Goal: Task Accomplishment & Management: Manage account settings

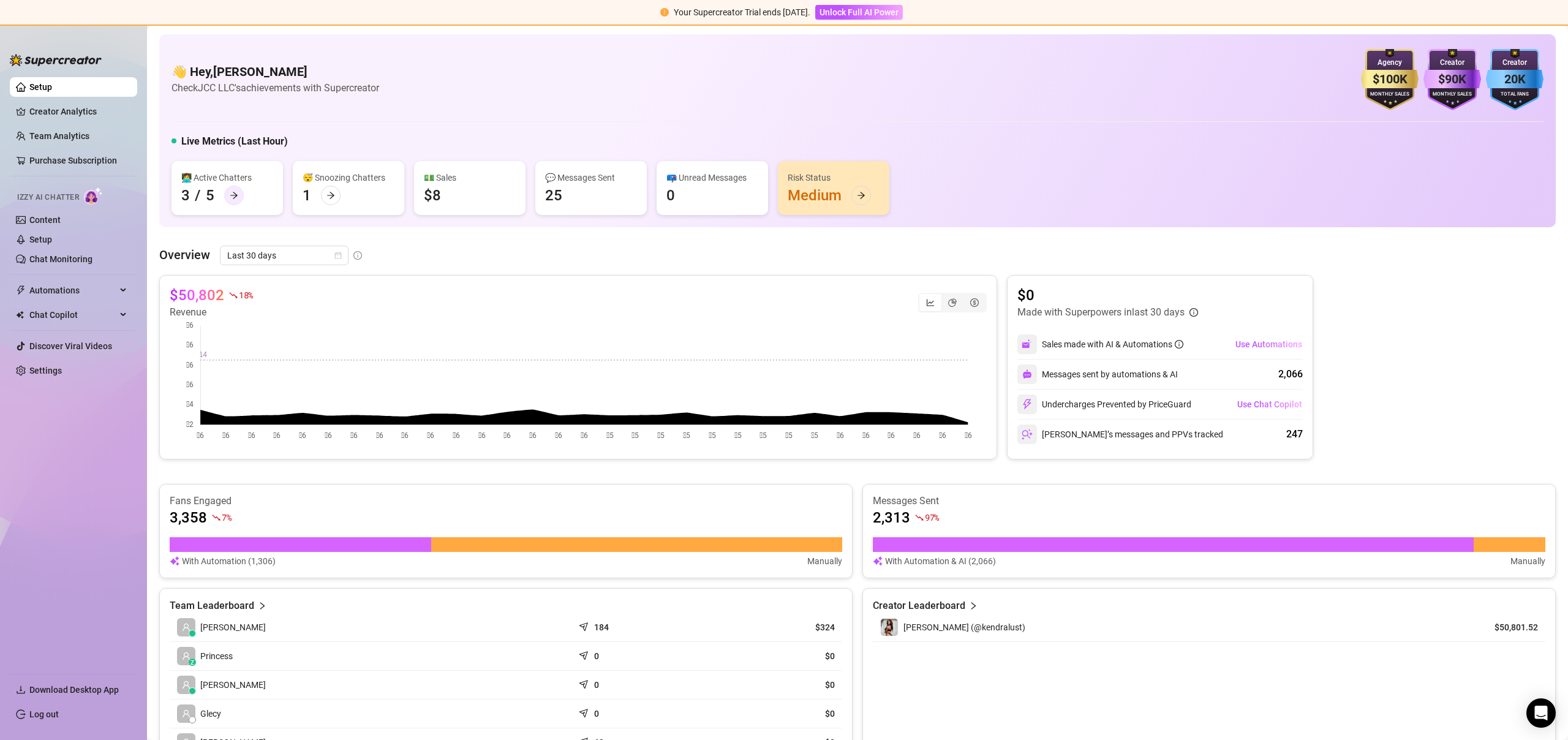
click at [234, 201] on div at bounding box center [233, 195] width 20 height 20
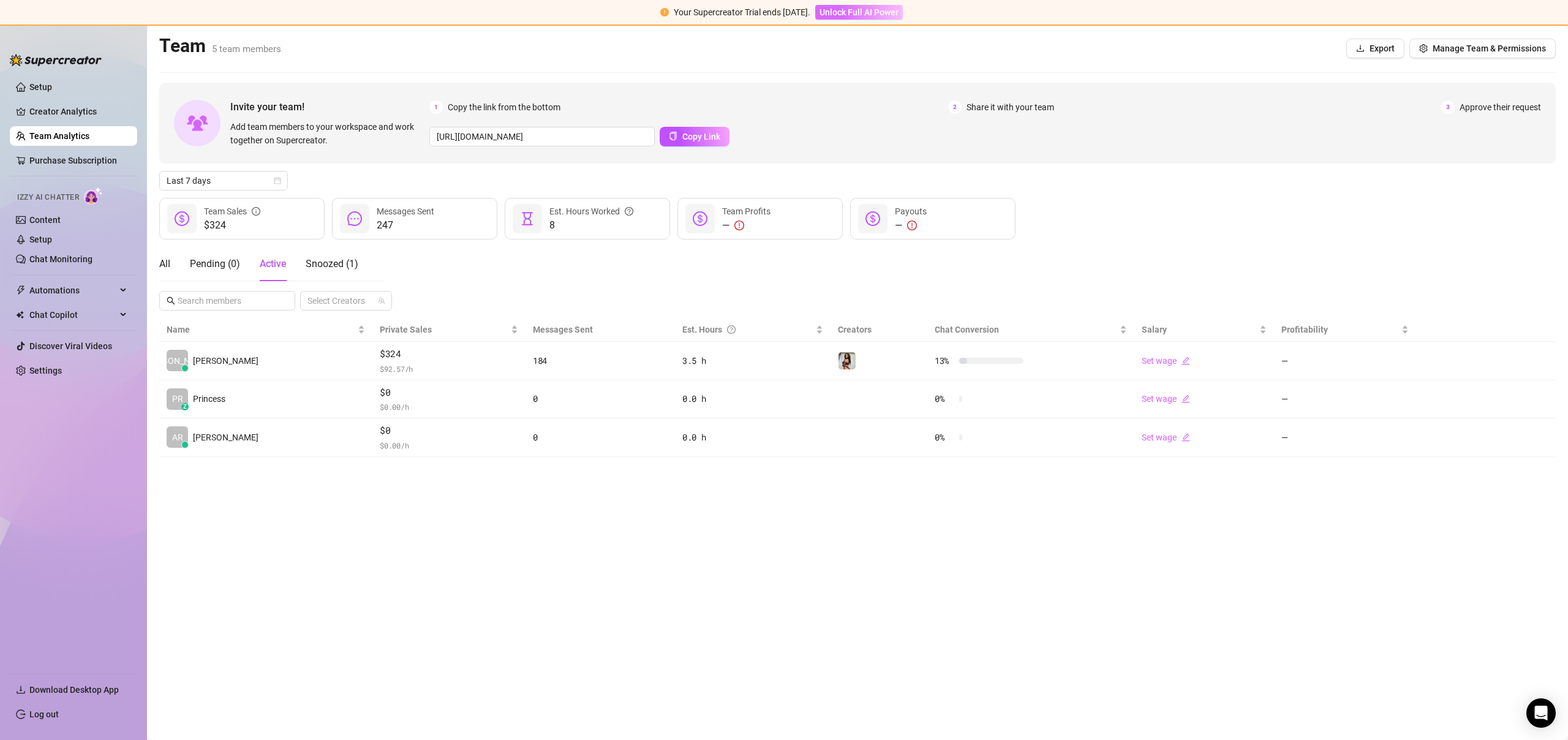
click at [868, 14] on span "Unlock Full AI Power" at bounding box center [860, 12] width 79 height 9
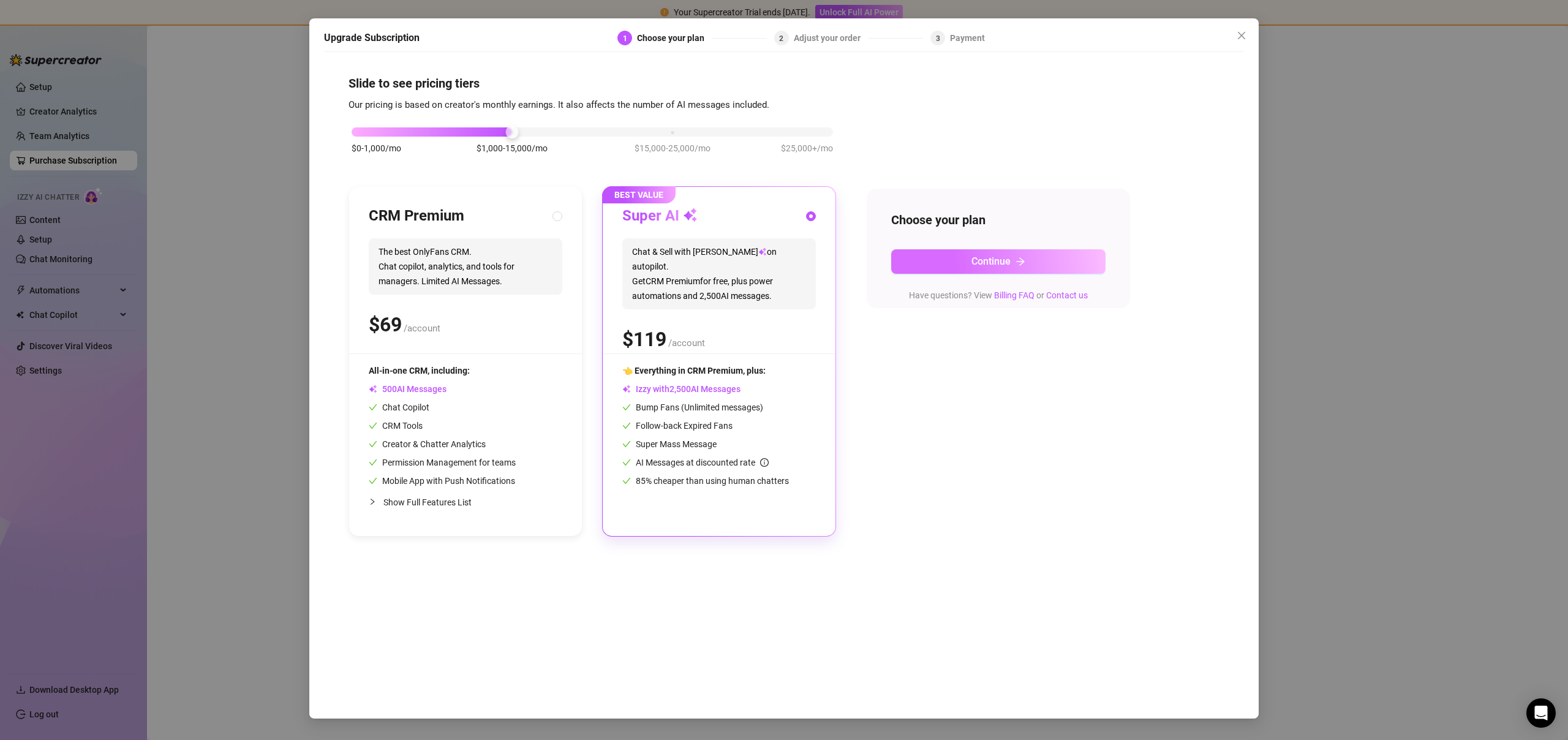
click at [1009, 264] on span "Continue" at bounding box center [990, 261] width 39 height 11
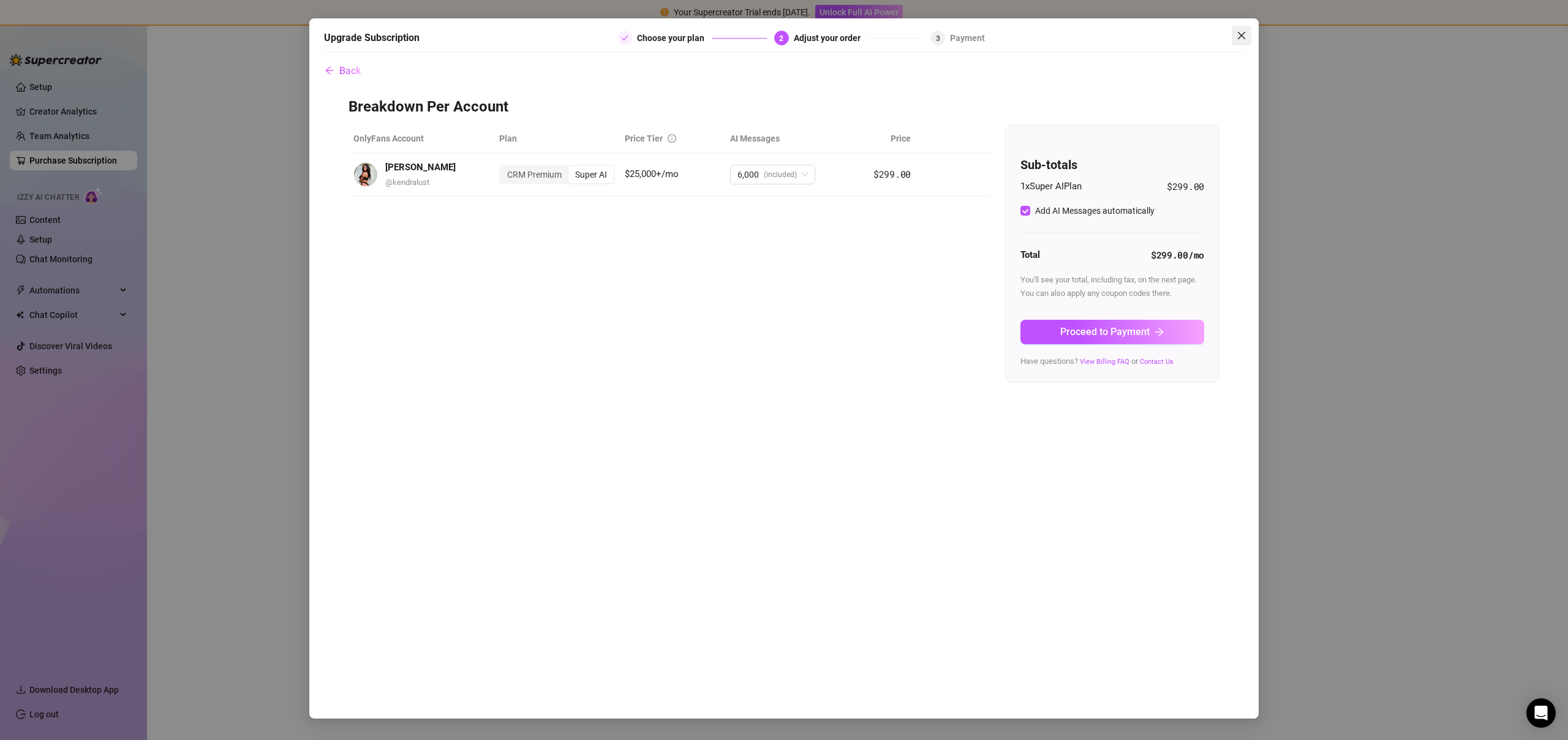
click at [1243, 36] on icon "close" at bounding box center [1241, 35] width 9 height 9
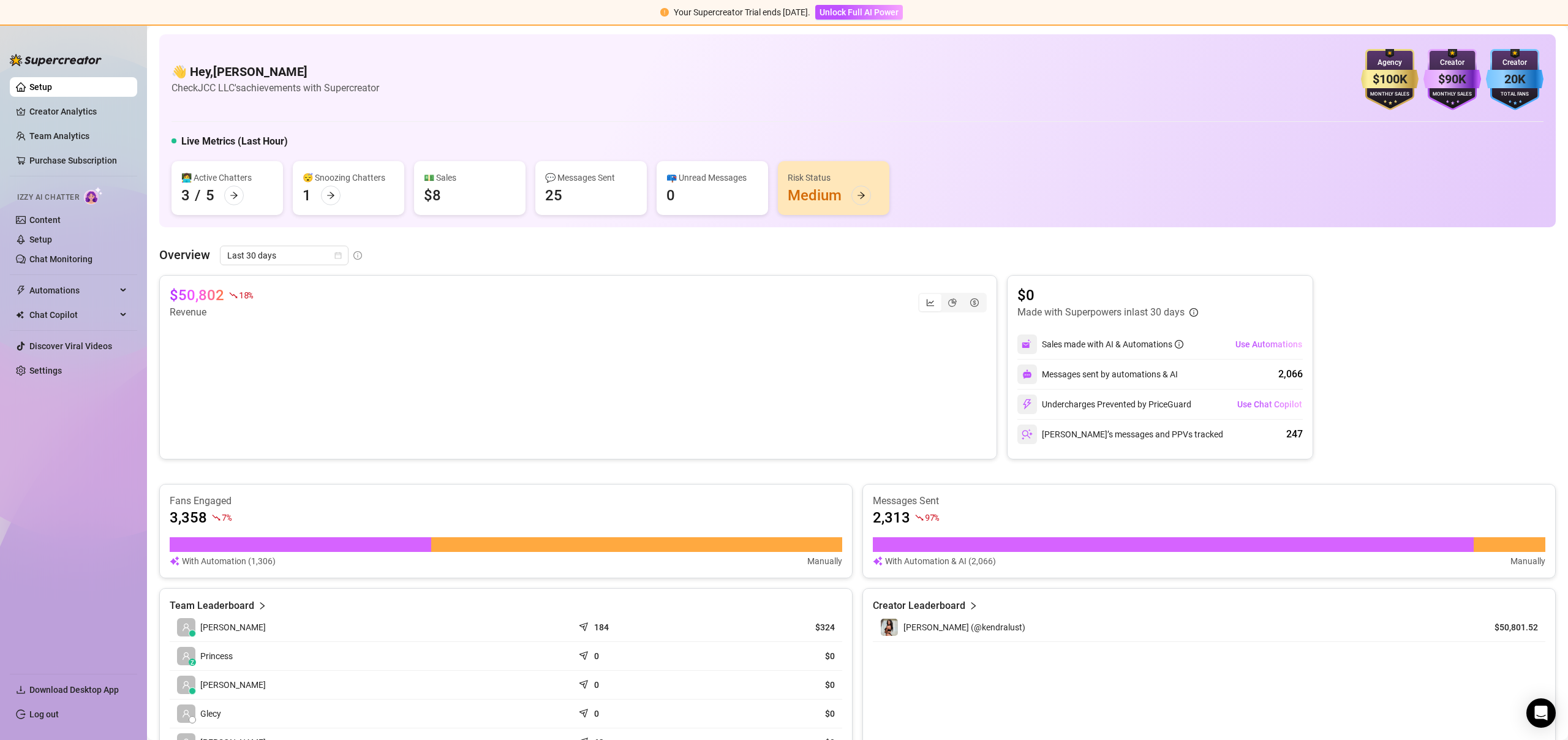
click at [84, 208] on div "Izzy AI Chatter" at bounding box center [72, 196] width 129 height 27
click at [60, 215] on link "Content" at bounding box center [44, 220] width 31 height 9
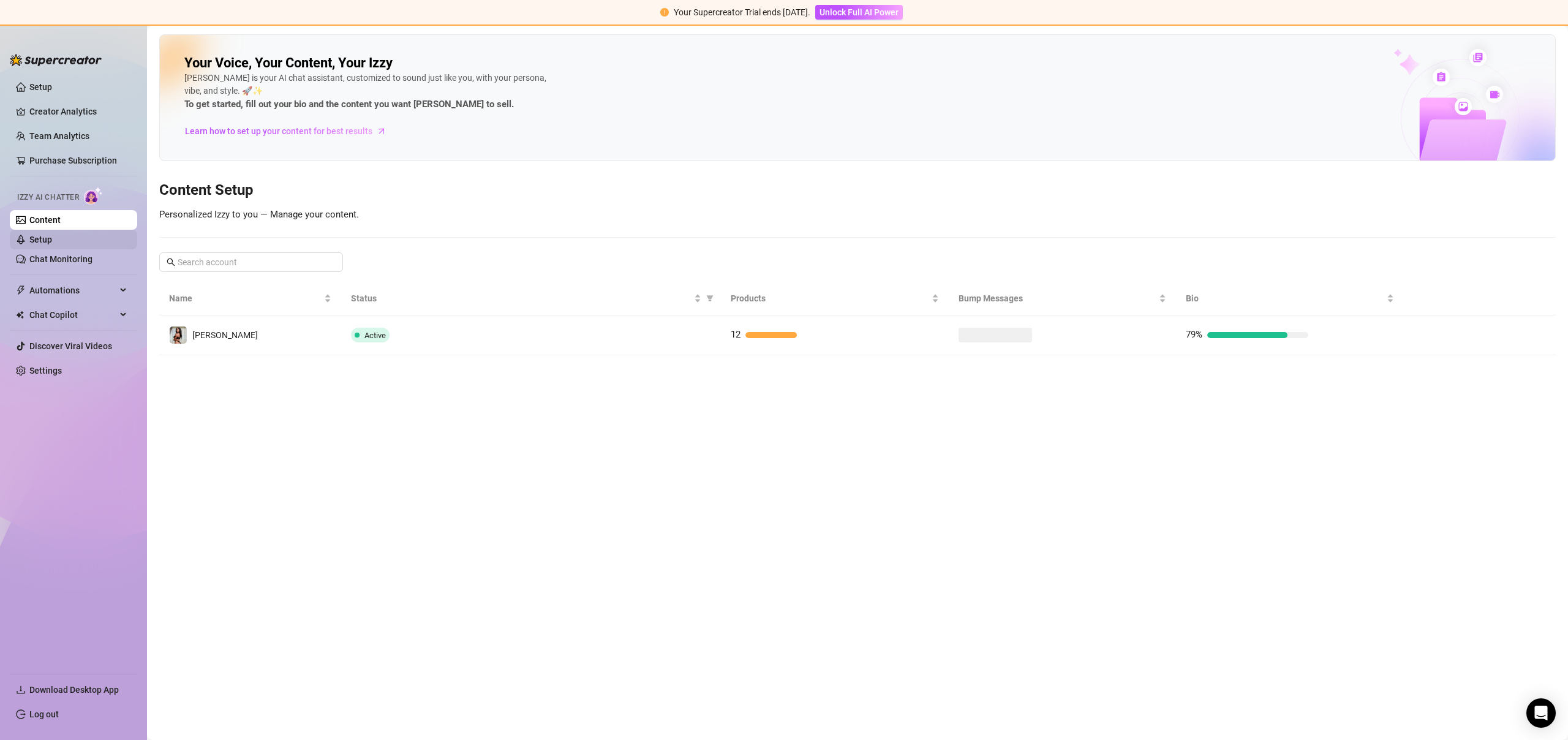
click at [52, 236] on link "Setup" at bounding box center [41, 239] width 23 height 9
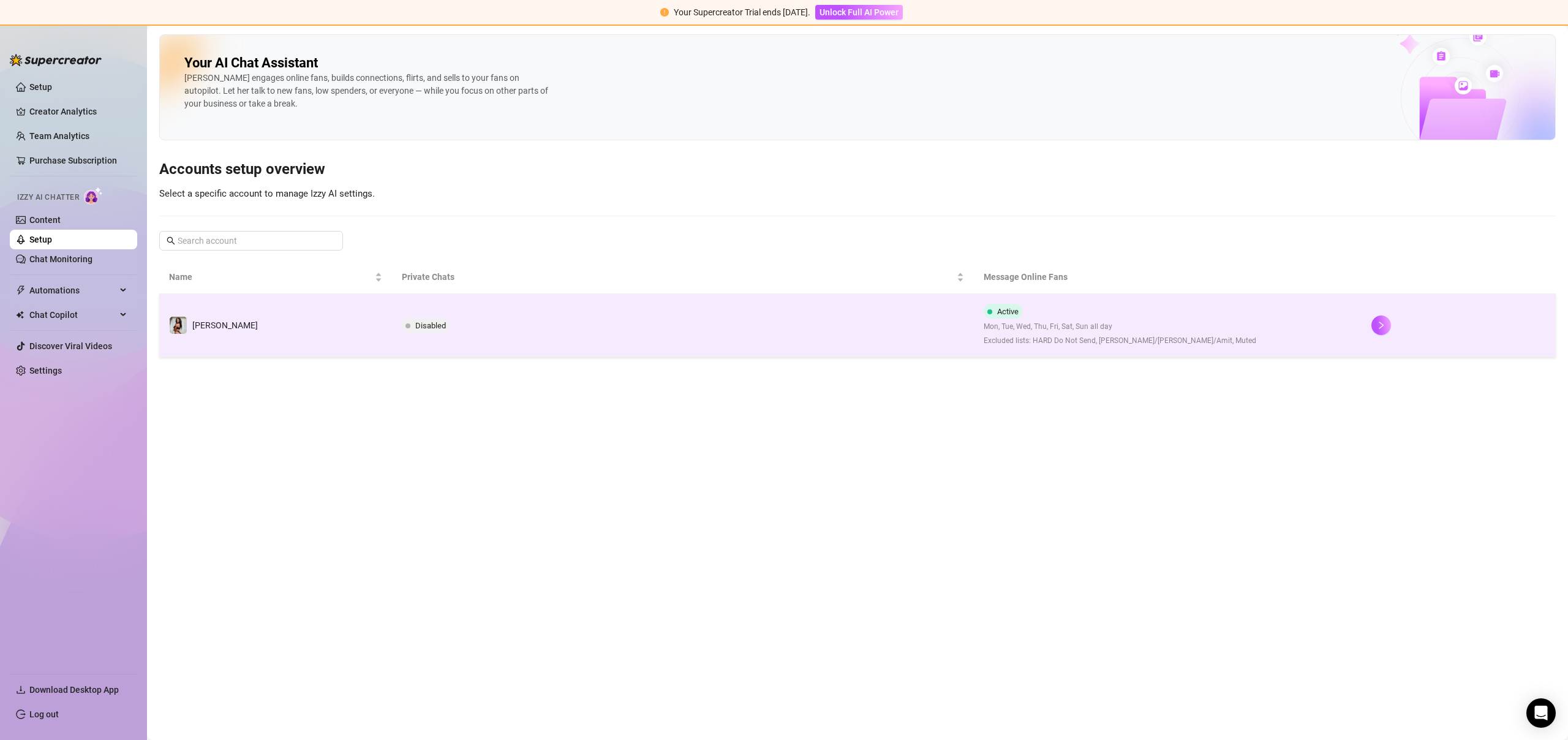
click at [280, 318] on td "[PERSON_NAME]" at bounding box center [276, 325] width 232 height 63
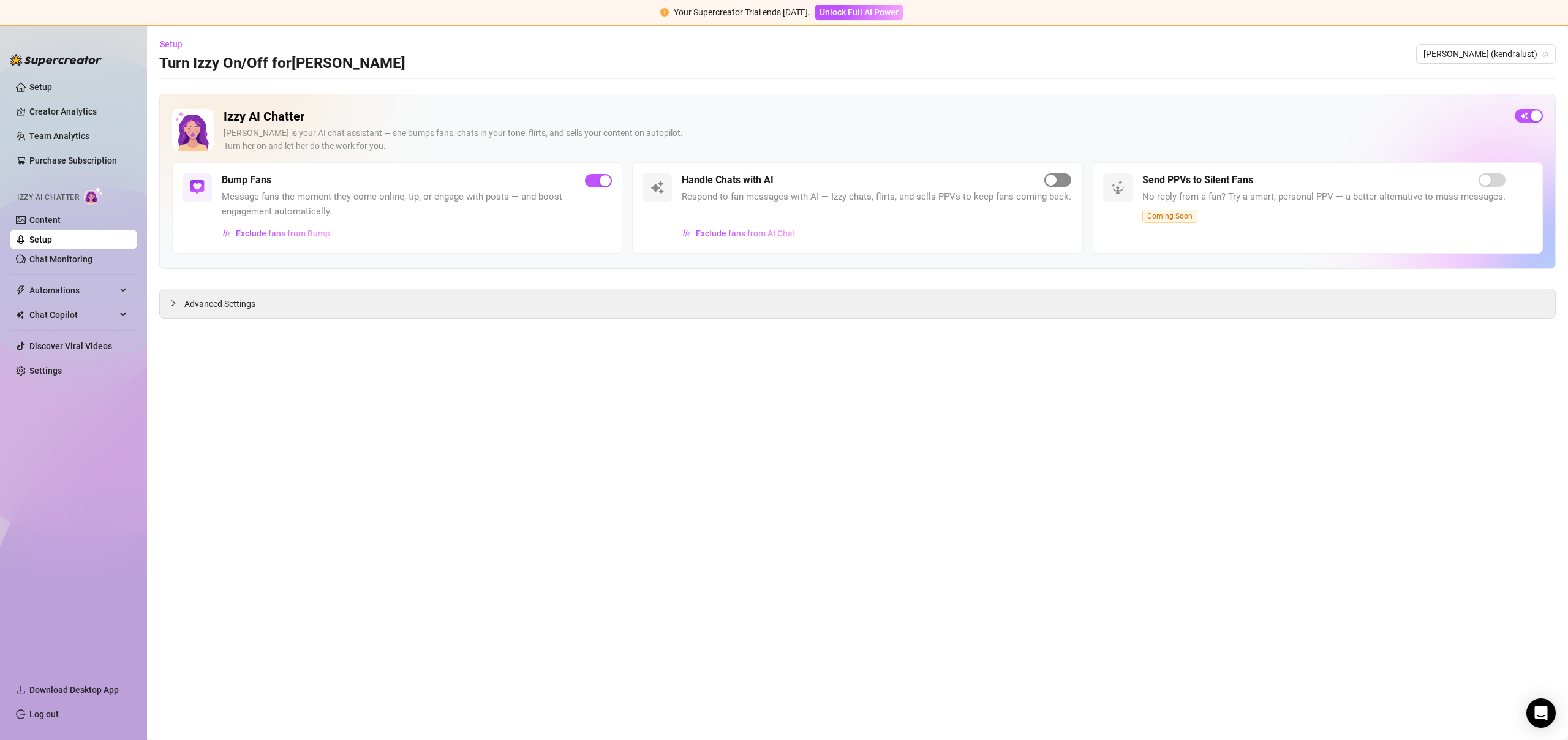
click at [1055, 185] on span "button" at bounding box center [1058, 180] width 27 height 13
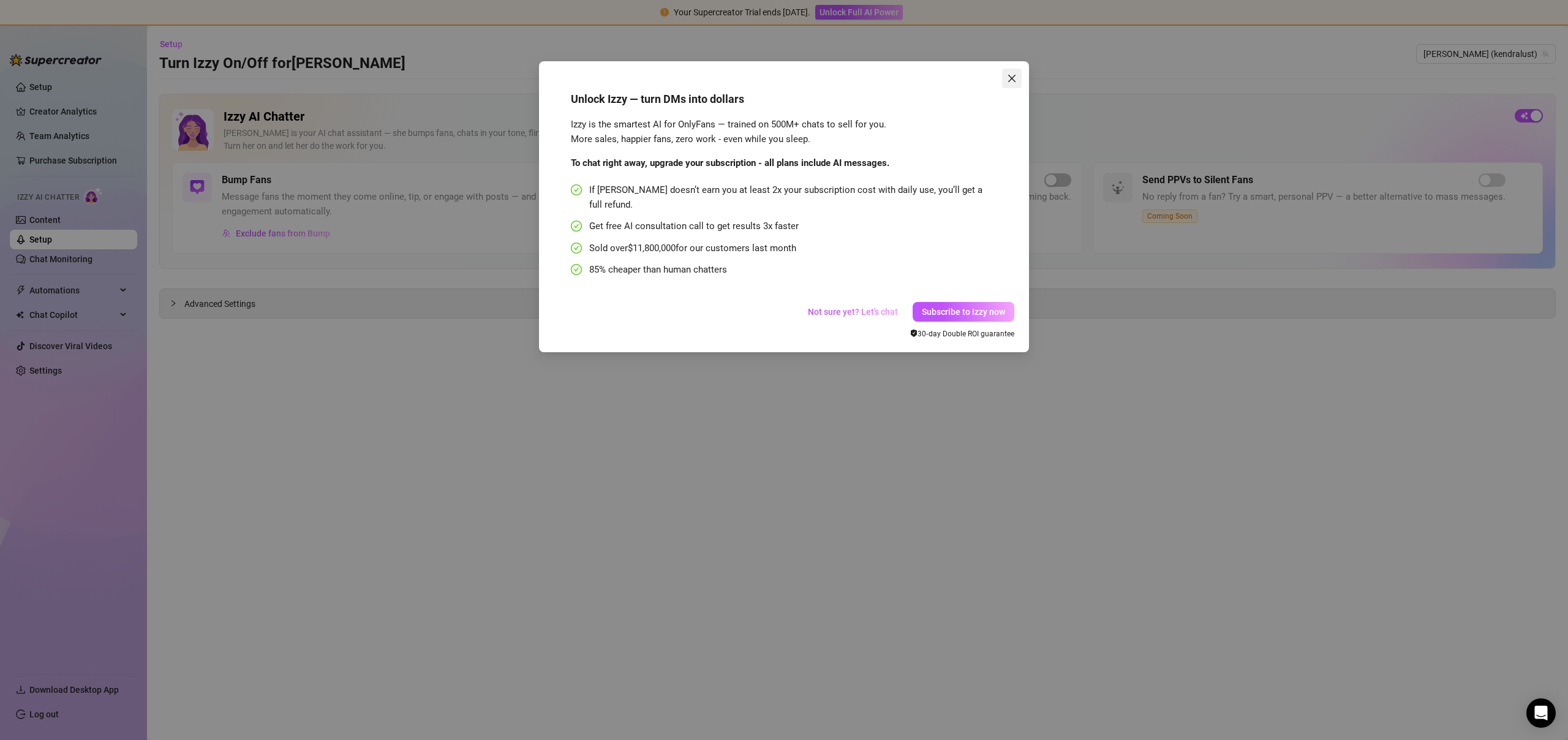
click at [1019, 81] on span "Close" at bounding box center [1012, 78] width 20 height 9
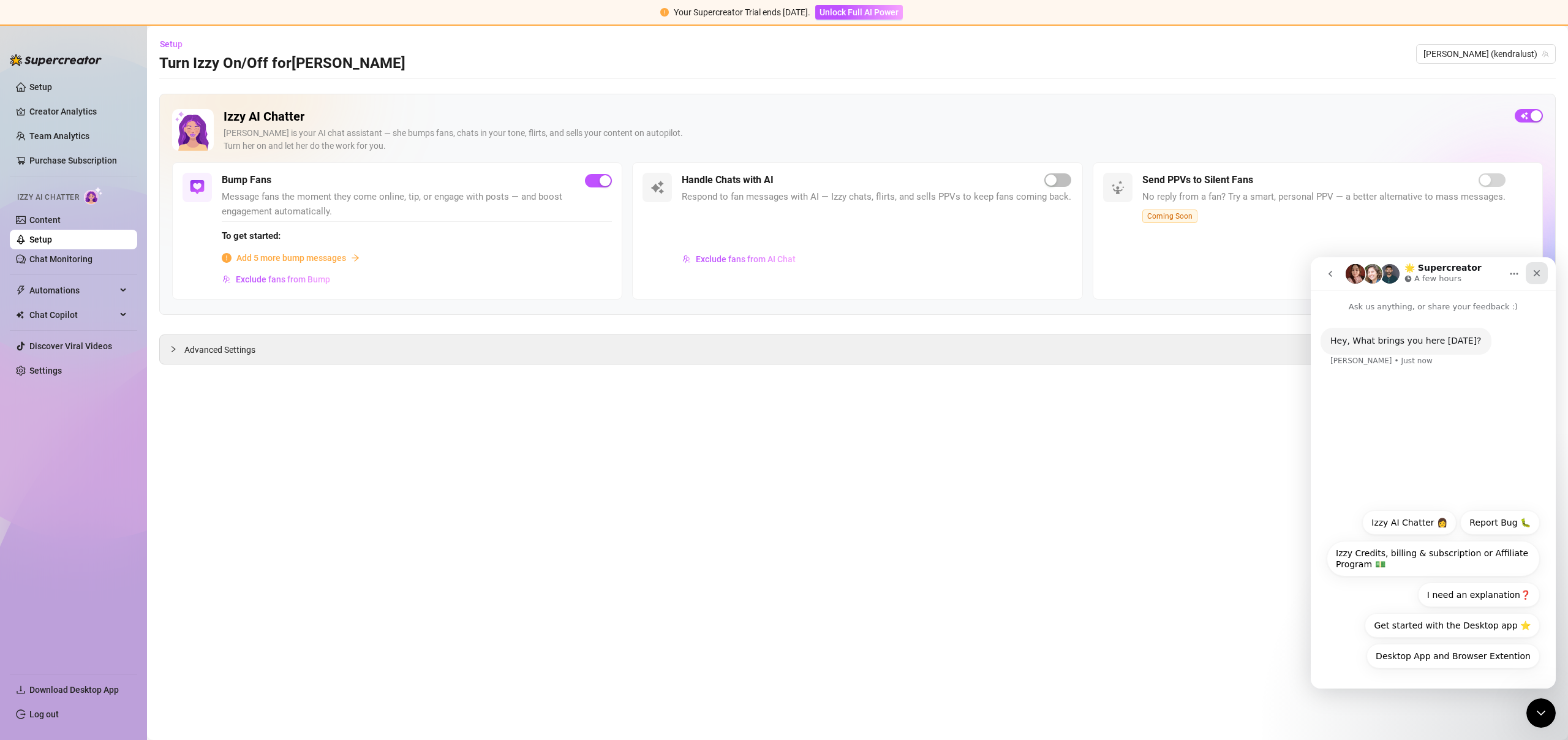
click at [1537, 275] on icon "Close" at bounding box center [1537, 273] width 9 height 9
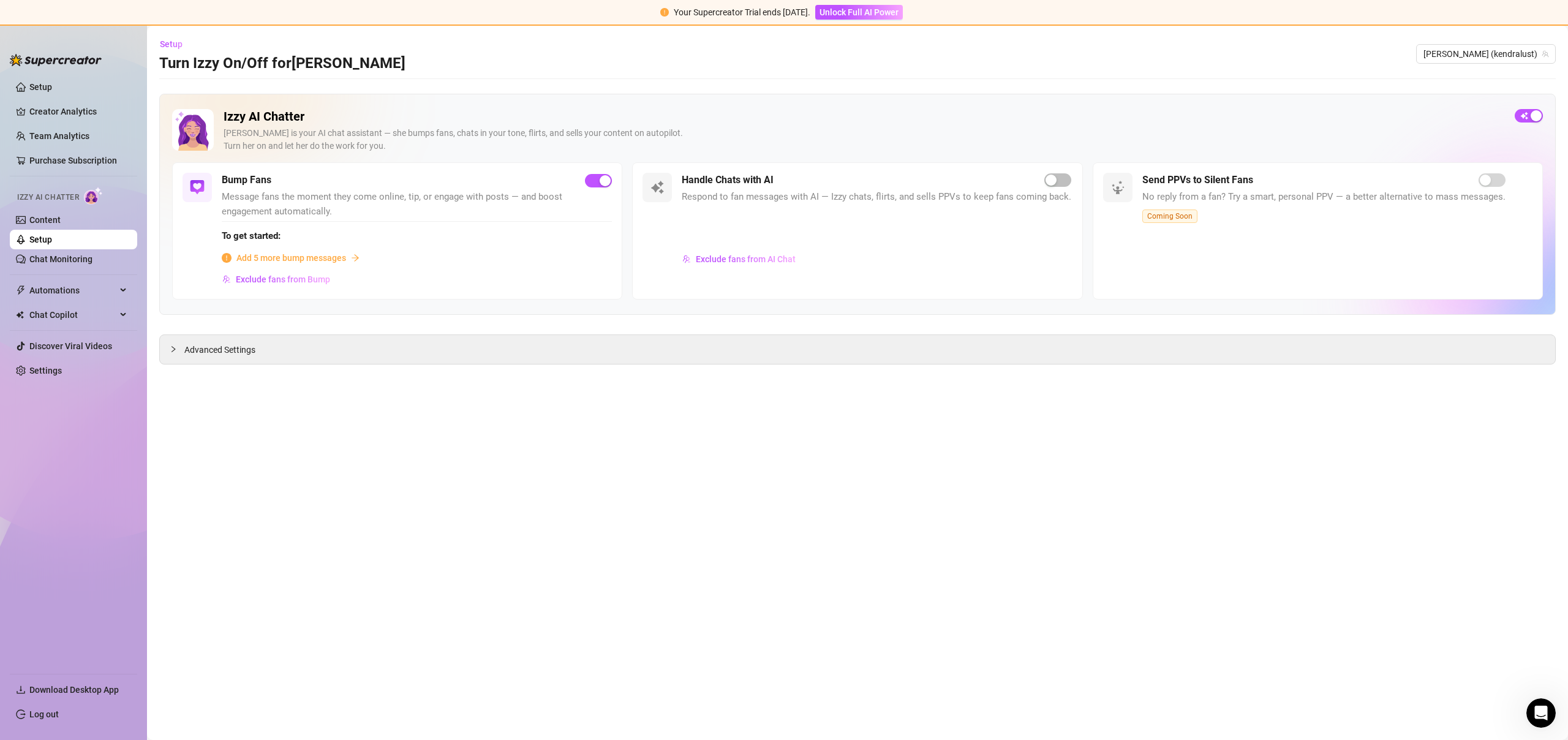
click at [326, 257] on span "Add 5 more bump messages" at bounding box center [291, 258] width 110 height 13
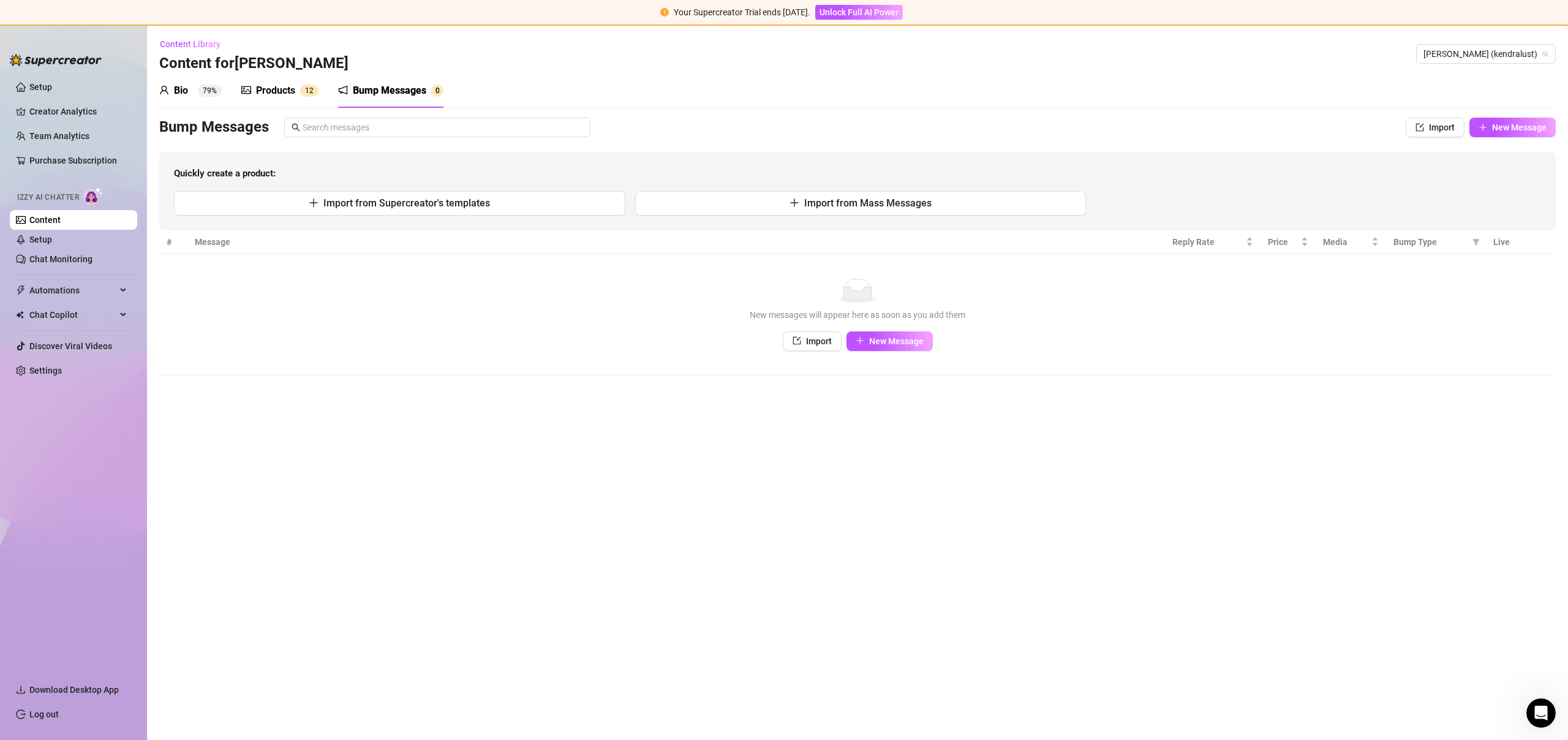
click at [263, 94] on div "Products" at bounding box center [275, 91] width 39 height 15
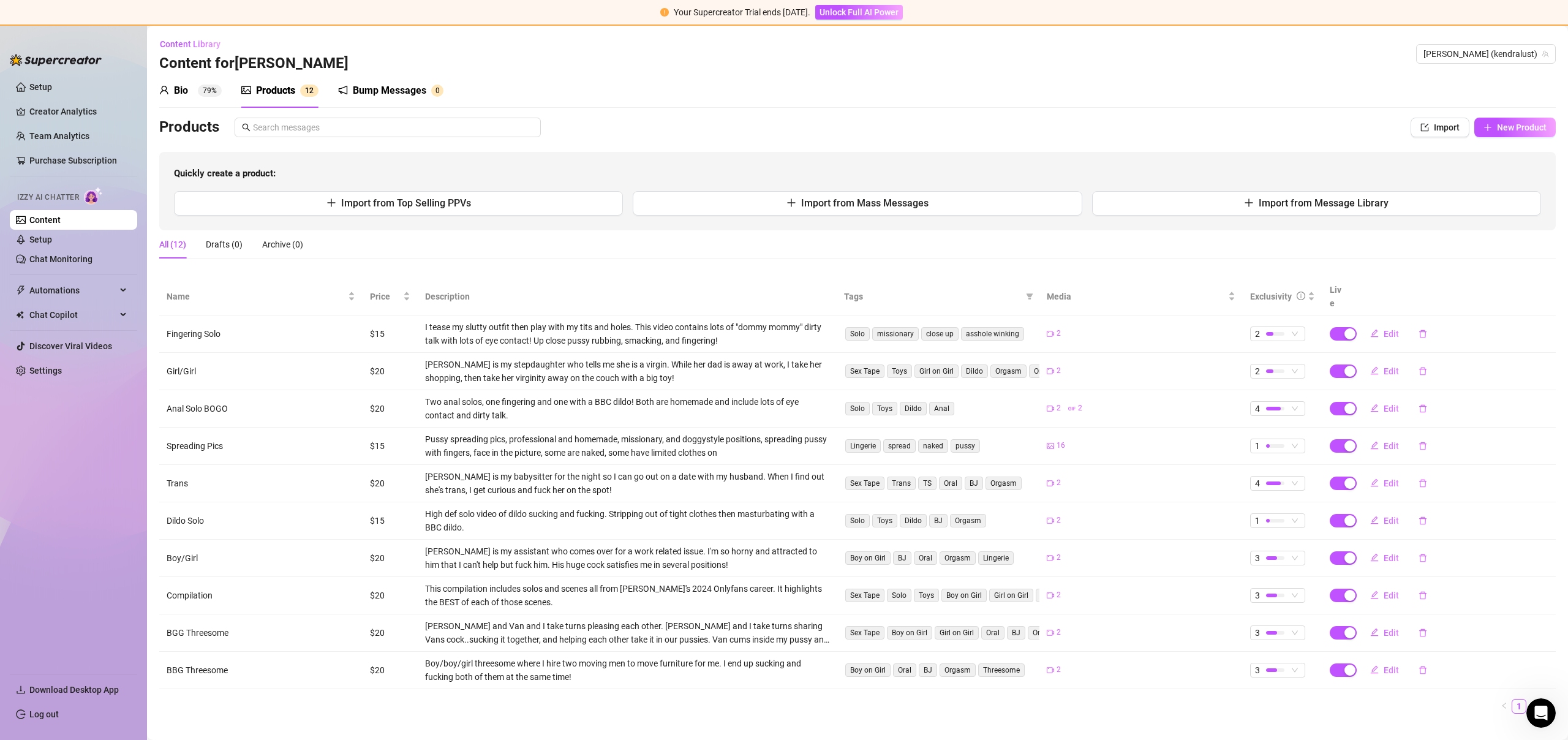
click at [364, 87] on div "Bump Messages" at bounding box center [389, 91] width 74 height 15
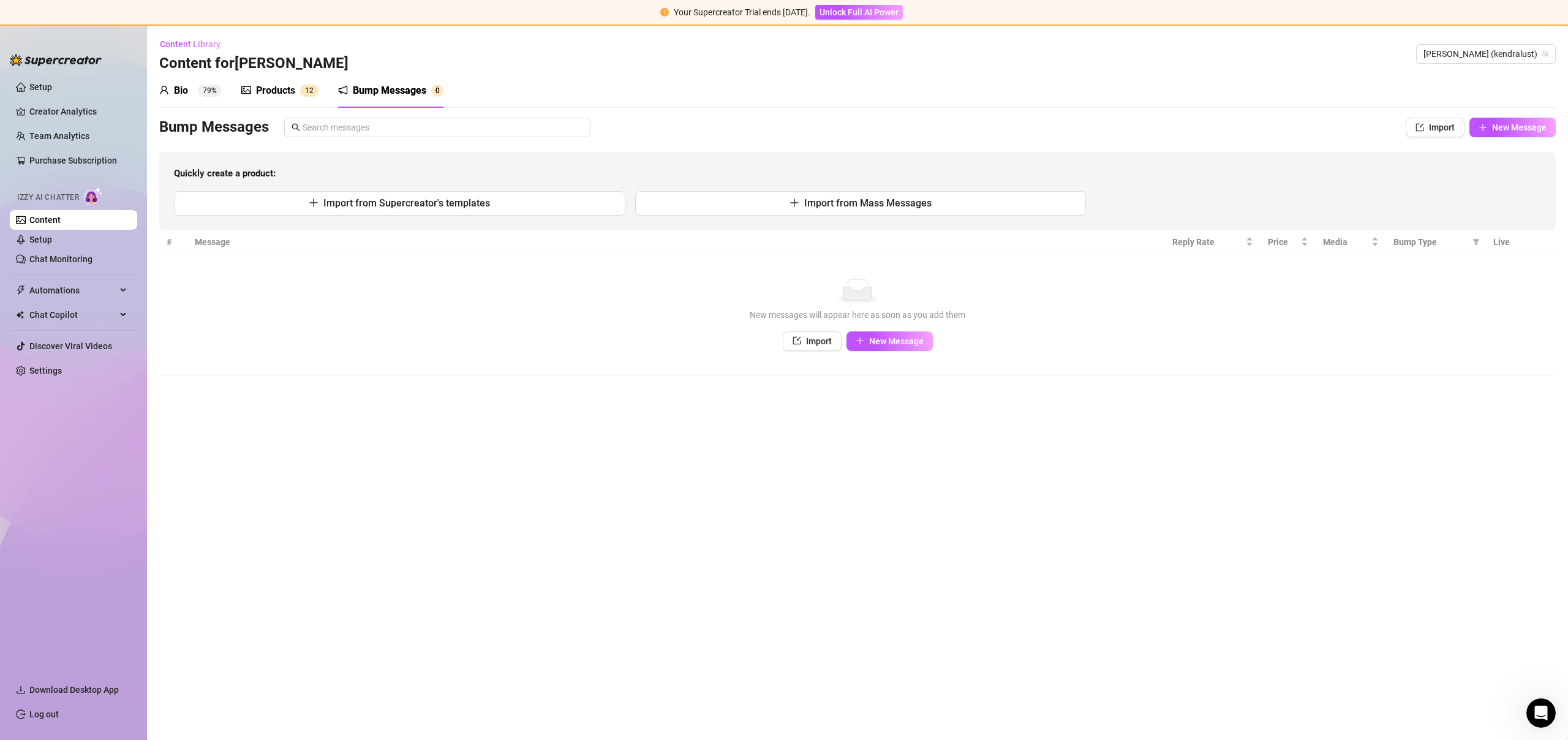
click at [84, 269] on ul "Setup Creator Analytics Team Analytics Purchase Subscription Izzy AI Chatter Co…" at bounding box center [73, 370] width 128 height 596
click at [83, 264] on link "Chat Monitoring" at bounding box center [60, 259] width 63 height 9
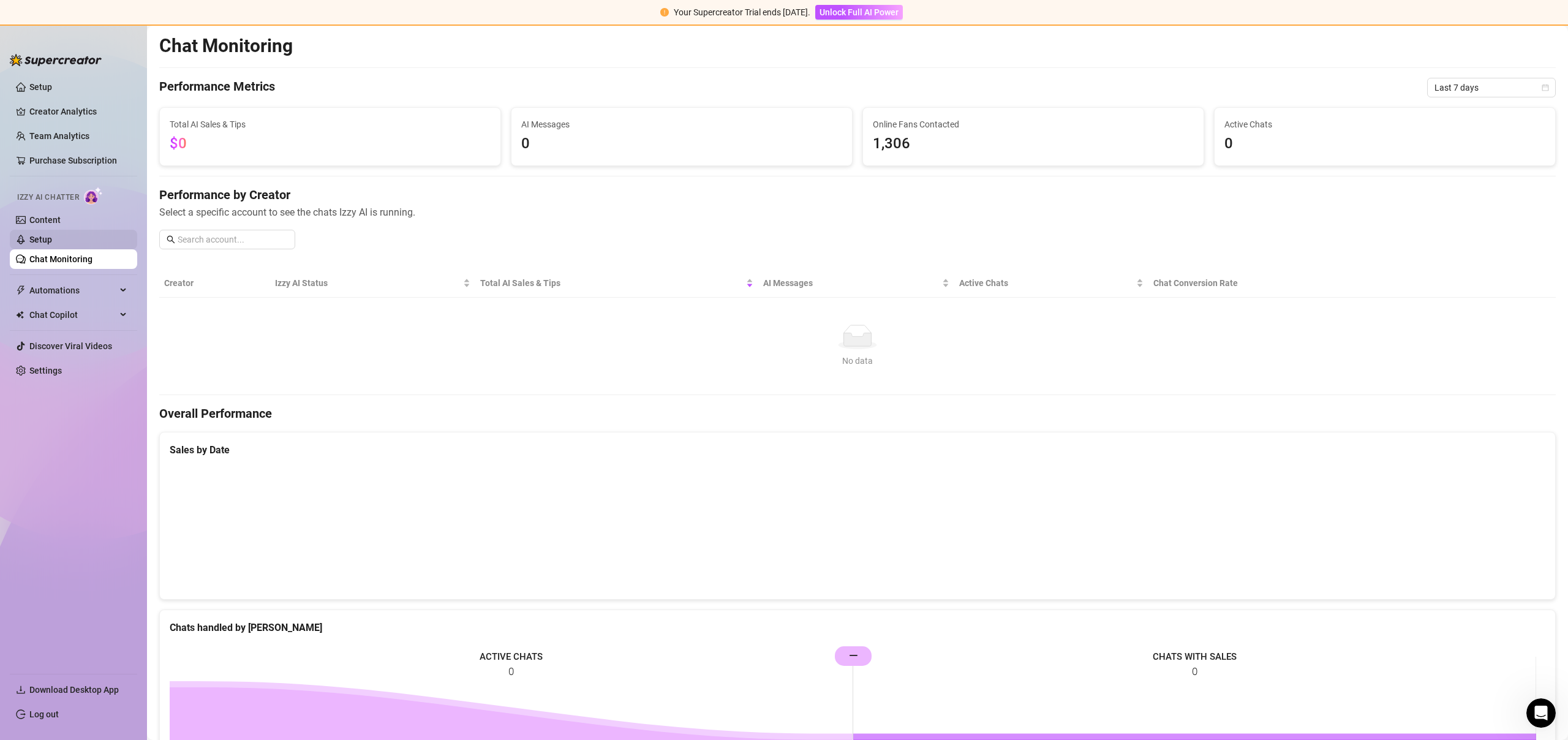
click at [46, 240] on link "Setup" at bounding box center [41, 239] width 23 height 9
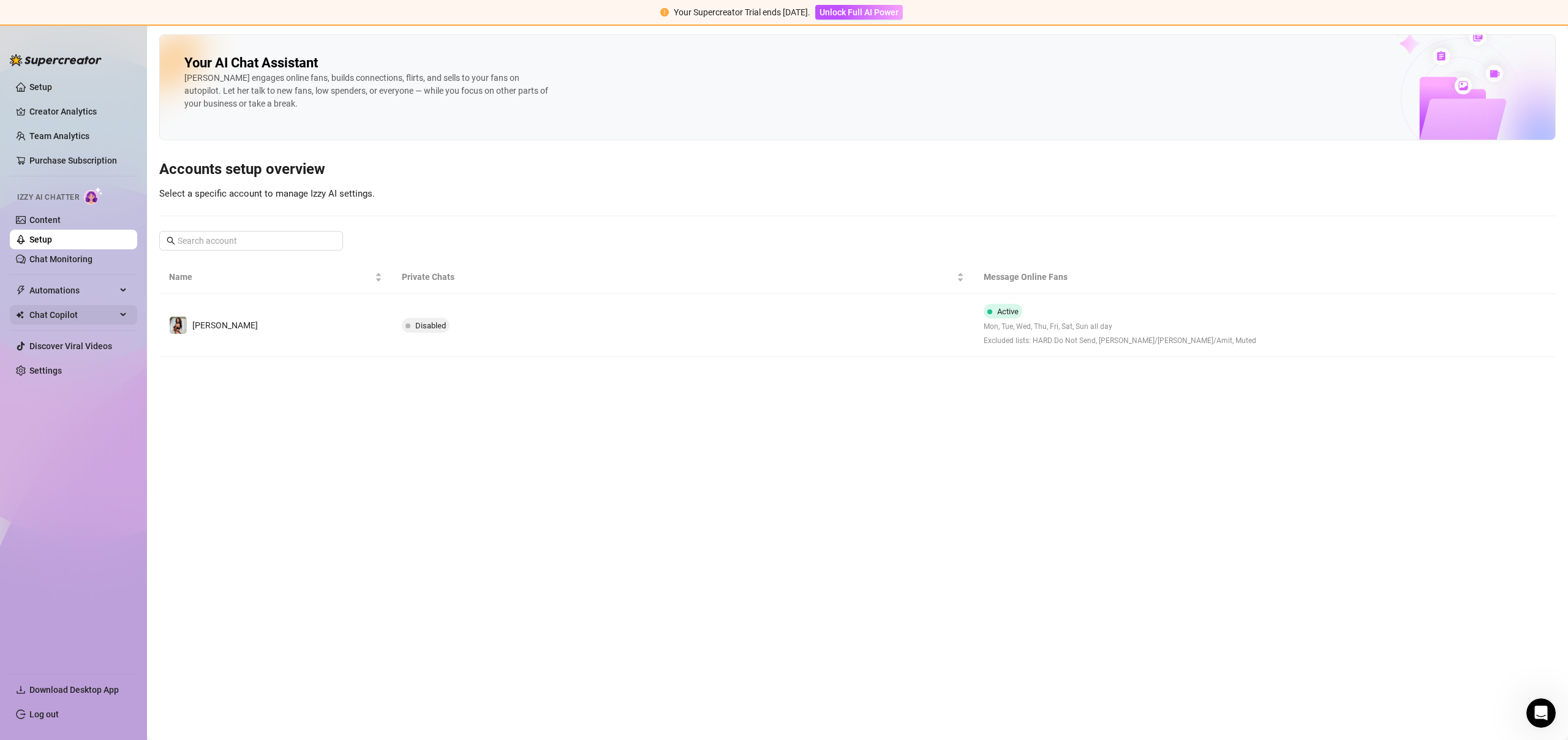
click at [60, 318] on span "Chat Copilot" at bounding box center [73, 315] width 87 height 20
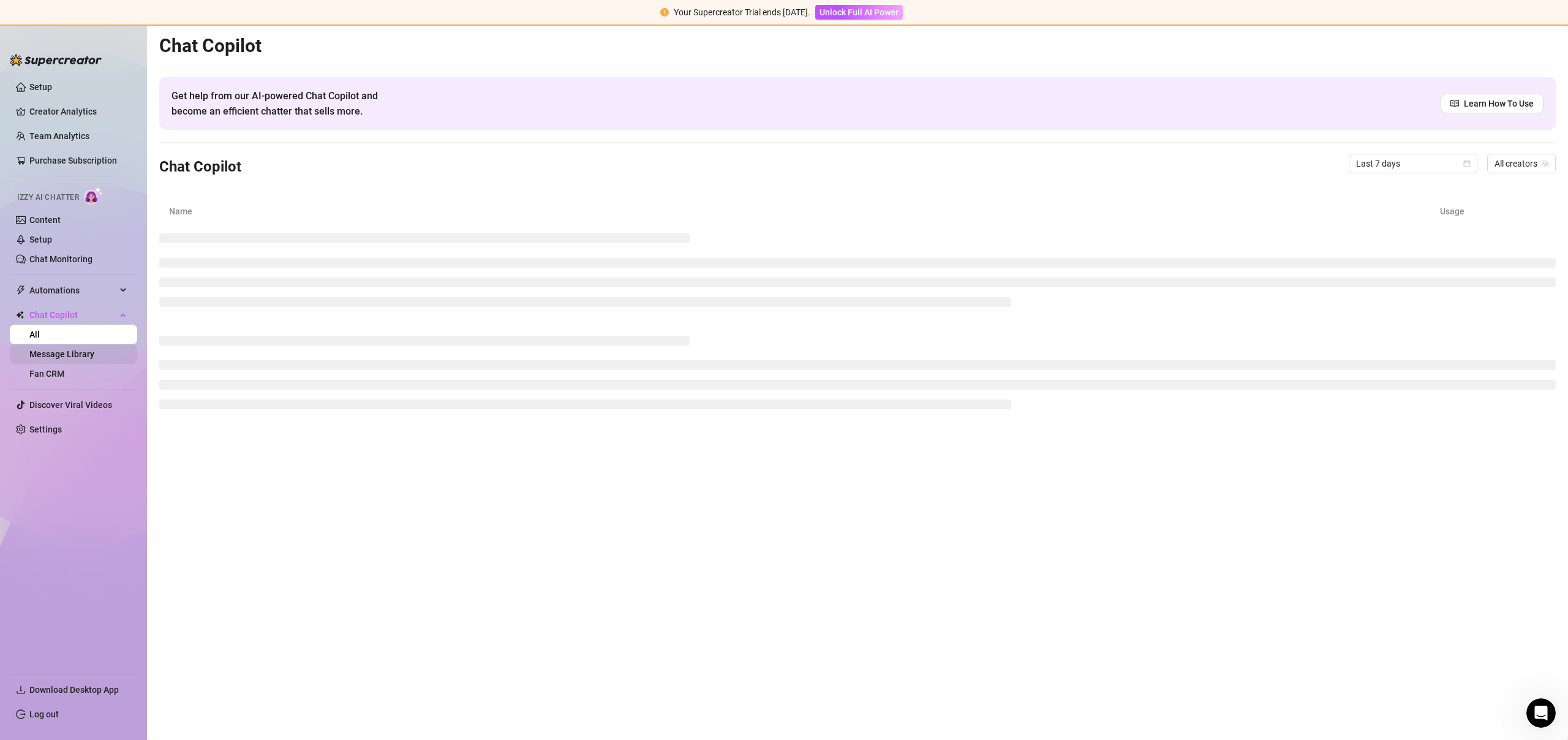
click at [67, 358] on link "Message Library" at bounding box center [61, 354] width 65 height 9
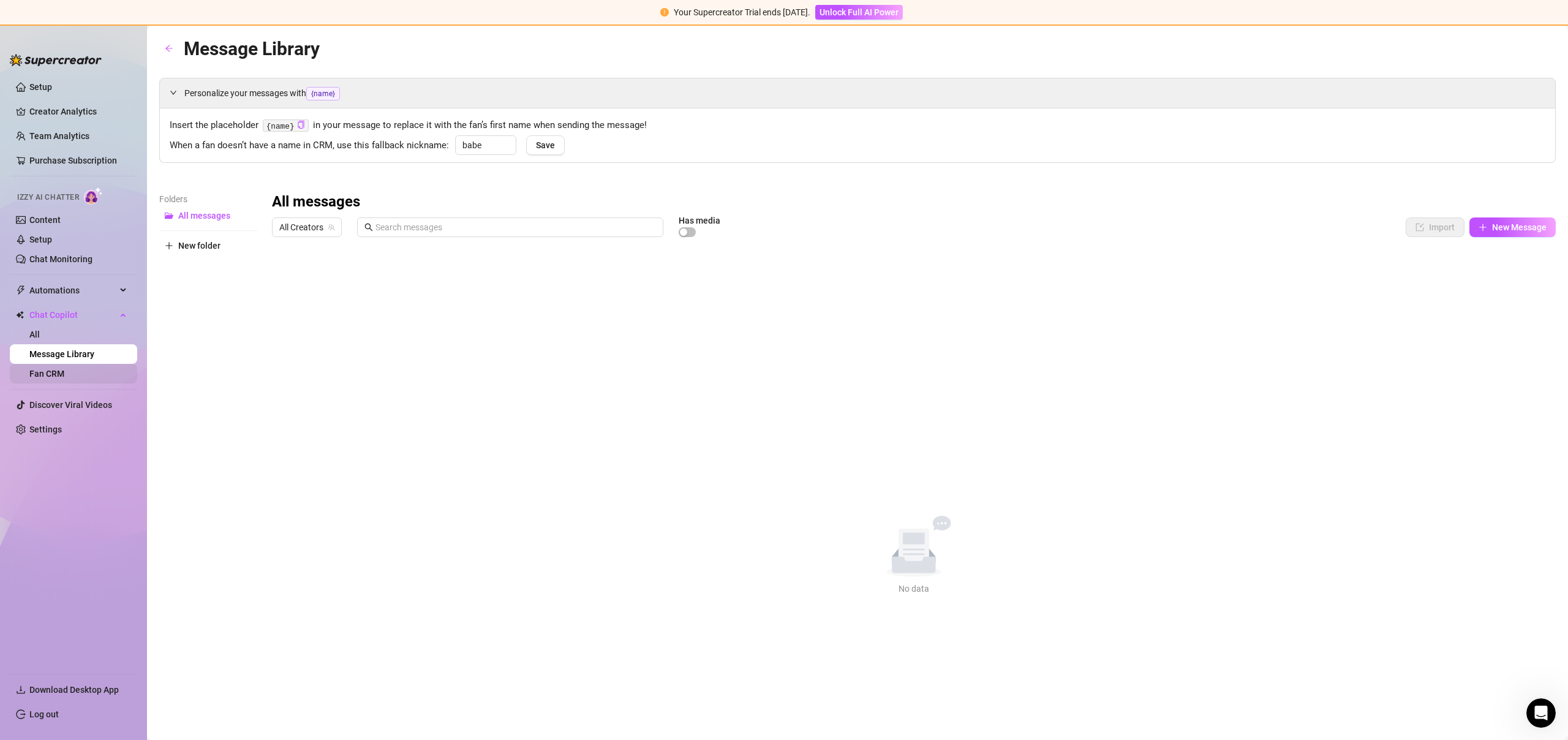
click at [64, 370] on link "Fan CRM" at bounding box center [46, 373] width 35 height 9
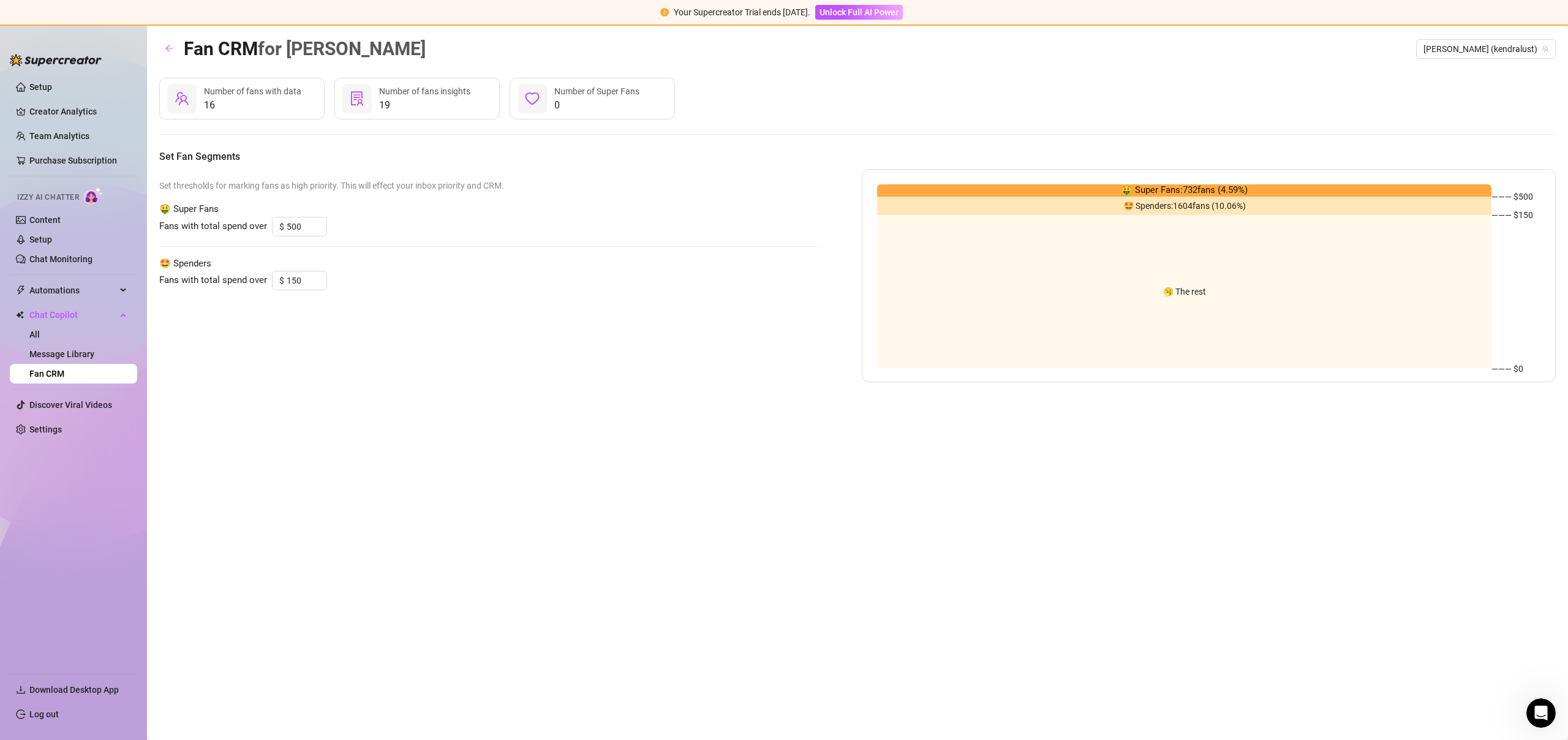
click at [69, 74] on ul "Setup Creator Analytics Team Analytics Purchase Subscription Izzy AI Chatter Co…" at bounding box center [73, 370] width 128 height 596
click at [52, 82] on link "Setup" at bounding box center [41, 87] width 23 height 9
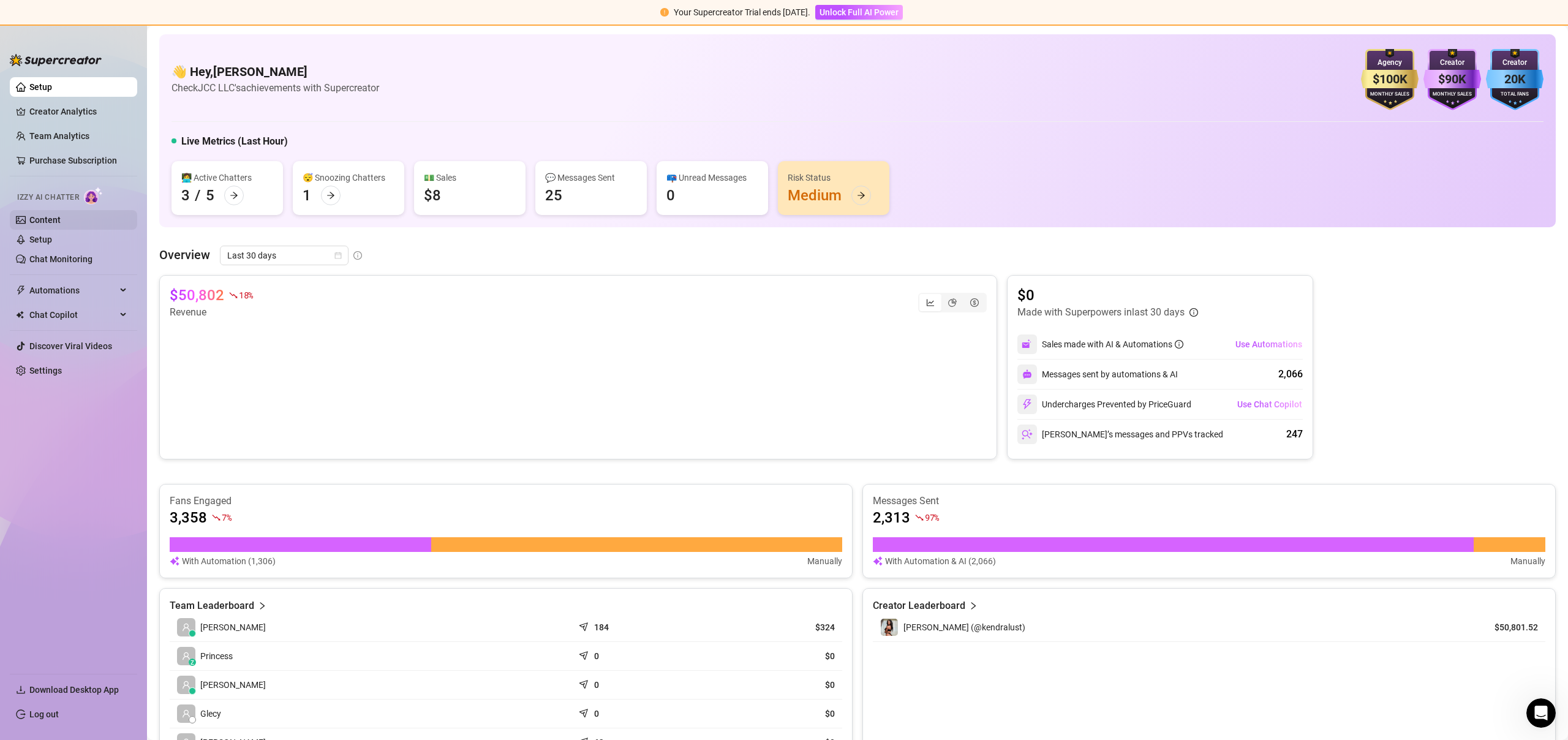
click at [60, 217] on link "Content" at bounding box center [44, 220] width 31 height 9
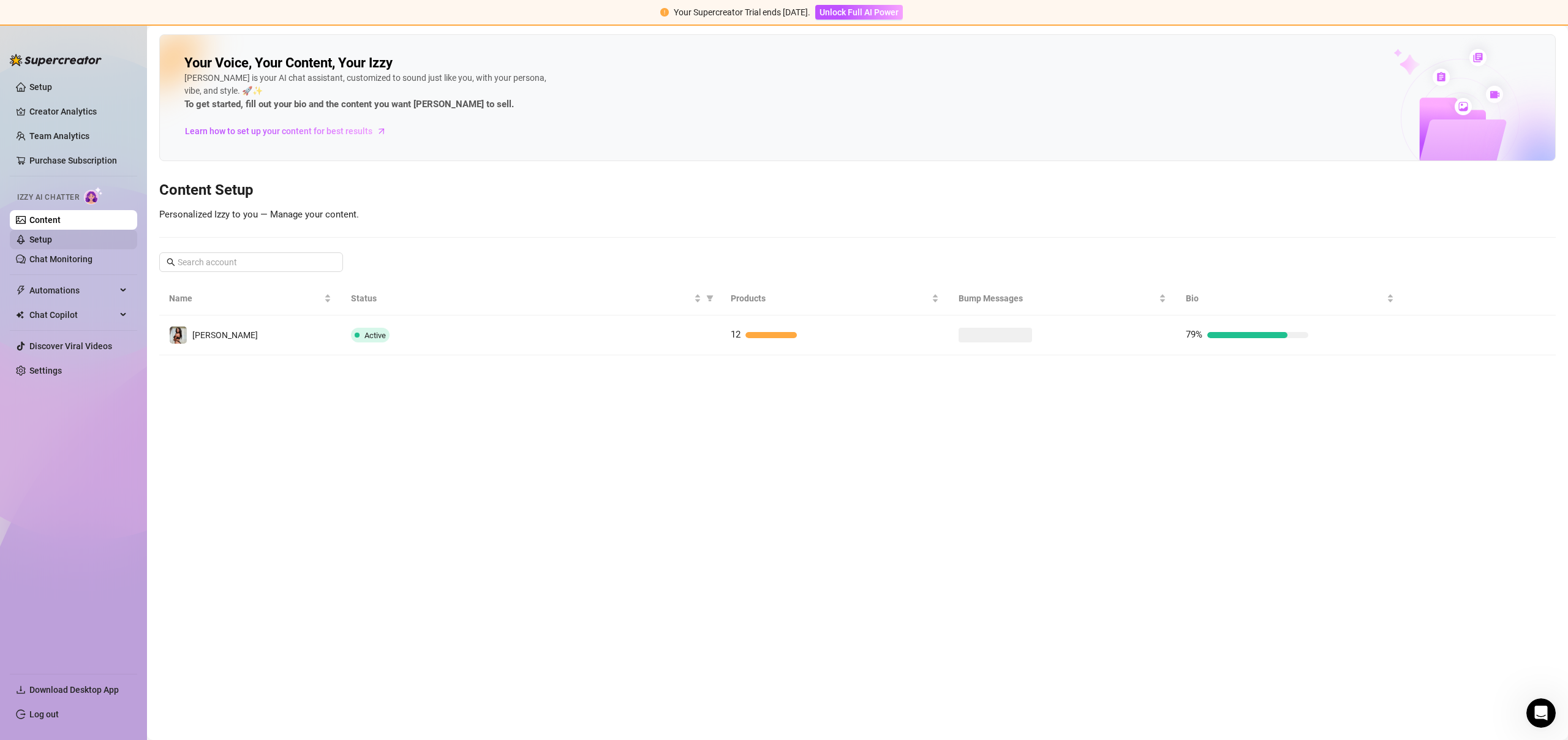
click at [52, 237] on link "Setup" at bounding box center [41, 239] width 23 height 9
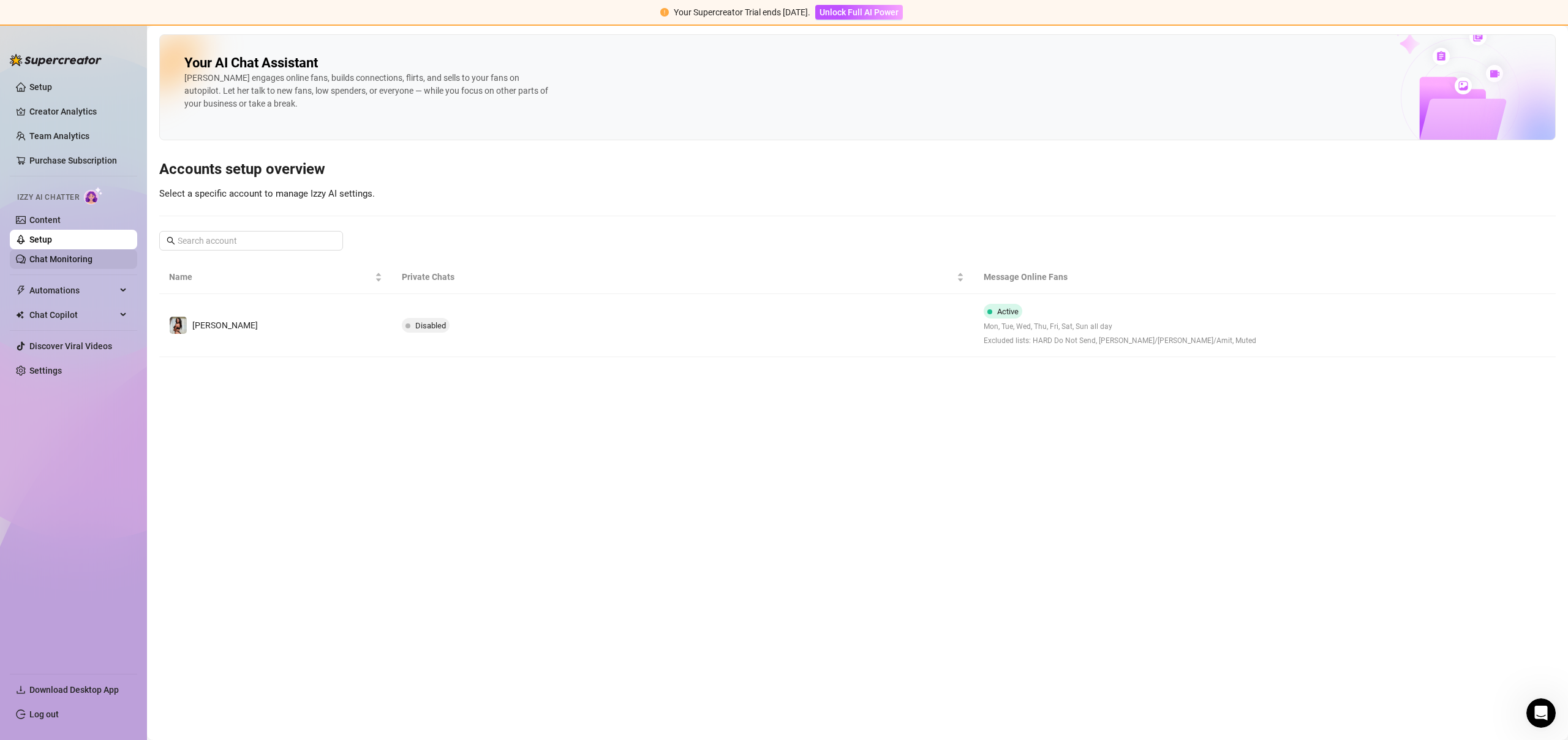
click at [73, 254] on link "Chat Monitoring" at bounding box center [60, 259] width 63 height 9
